Goal: Task Accomplishment & Management: Use online tool/utility

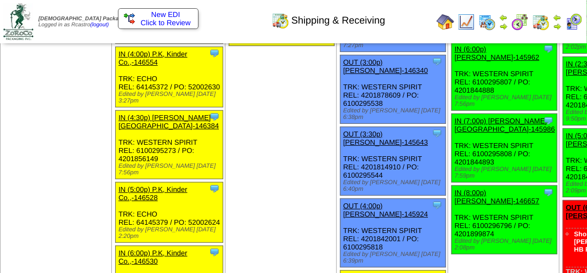
scroll to position [1480, 0]
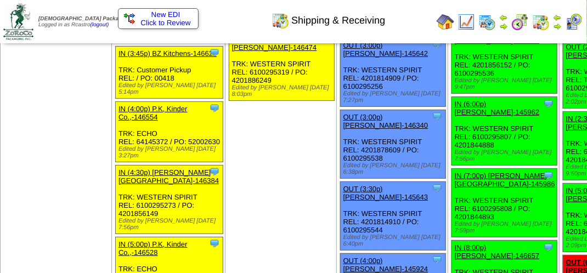
click at [343, 58] on link "OUT (3:00p) [PERSON_NAME]-145642" at bounding box center [385, 49] width 85 height 16
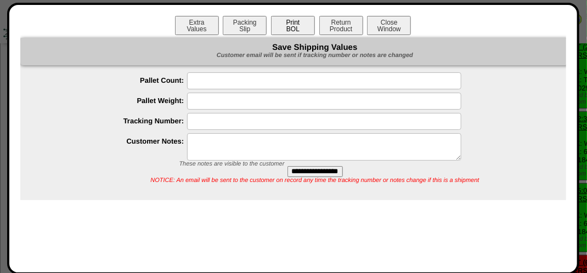
click at [290, 24] on button "Print BOL" at bounding box center [293, 25] width 44 height 19
